Goal: Task Accomplishment & Management: Complete application form

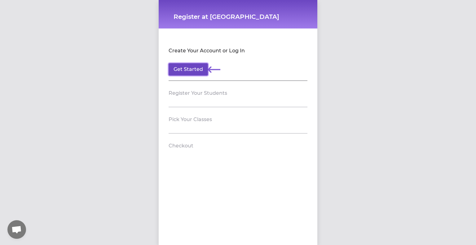
click at [192, 69] on button "Get Started" at bounding box center [187, 69] width 39 height 12
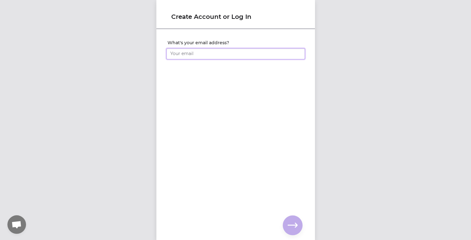
click at [192, 56] on input "What's your email address?" at bounding box center [235, 53] width 139 height 11
click at [191, 52] on input "What's your email address?" at bounding box center [235, 53] width 139 height 11
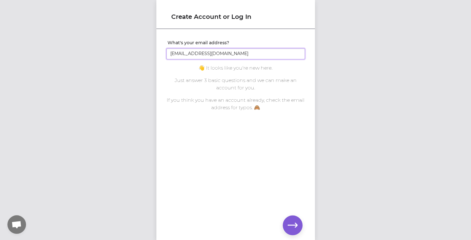
click at [171, 57] on input "[EMAIL_ADDRESS][DOMAIN_NAME]" at bounding box center [235, 53] width 139 height 11
type input "[EMAIL_ADDRESS][DOMAIN_NAME]"
click at [289, 223] on icon "button" at bounding box center [293, 225] width 10 height 10
click at [295, 220] on icon "button" at bounding box center [293, 225] width 10 height 10
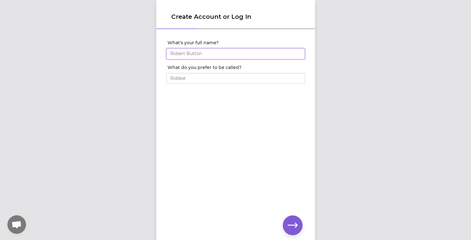
click at [187, 50] on input "What's your full name?" at bounding box center [235, 53] width 139 height 11
type input "[PERSON_NAME]"
click at [194, 78] on input "What do you prefer to be called?" at bounding box center [235, 78] width 139 height 11
type input "[PERSON_NAME]"
click at [292, 224] on icon "button" at bounding box center [293, 225] width 10 height 10
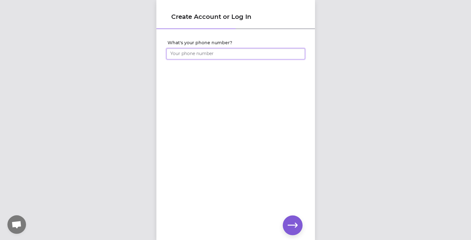
click at [181, 55] on input "What's your phone number?" at bounding box center [235, 53] width 139 height 11
type input "[PHONE_NUMBER]"
click at [289, 222] on icon "button" at bounding box center [293, 225] width 10 height 10
click at [295, 223] on icon "button" at bounding box center [293, 225] width 10 height 5
click at [293, 220] on button "button" at bounding box center [293, 225] width 20 height 20
